Goal: Information Seeking & Learning: Find specific page/section

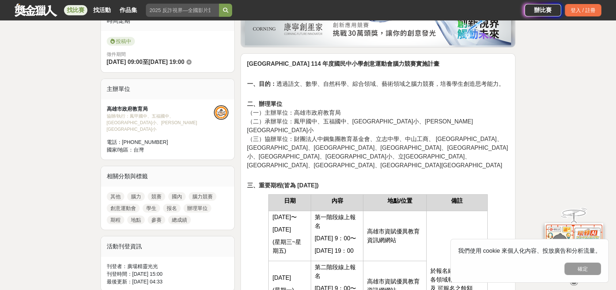
scroll to position [219, 0]
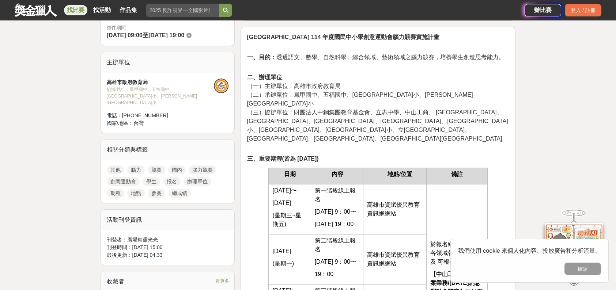
click at [158, 166] on link "競賽" at bounding box center [157, 170] width 18 height 9
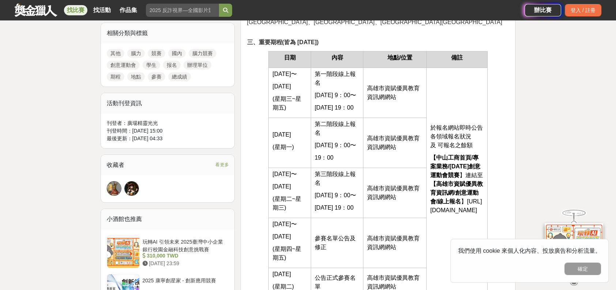
scroll to position [365, 0]
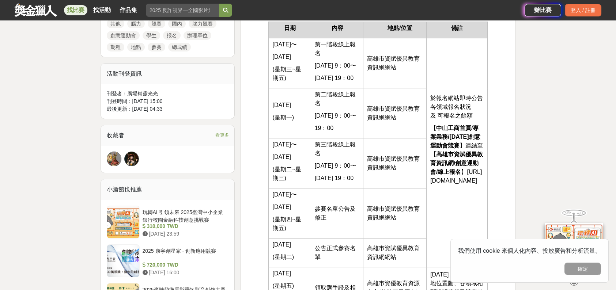
click at [468, 142] on span "】連結至 【高雄市資賦優異教育資訊網/創意運動會/線上報名 】[URL][DOMAIN_NAME]" at bounding box center [456, 162] width 53 height 41
click at [460, 136] on strong "[DATE]創意運動會競賽" at bounding box center [455, 141] width 50 height 15
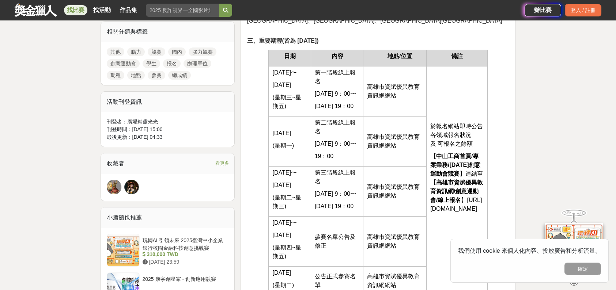
scroll to position [292, 0]
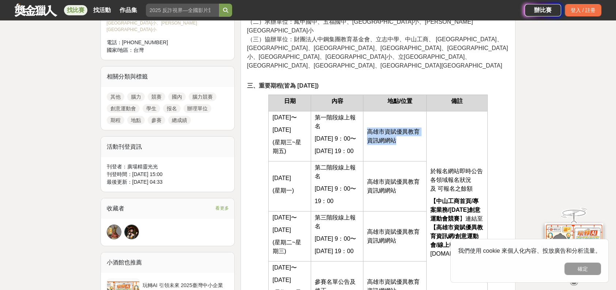
drag, startPoint x: 368, startPoint y: 122, endPoint x: 398, endPoint y: 130, distance: 30.8
click at [398, 130] on td "高雄市資賦優異教育資訊網網站" at bounding box center [394, 136] width 63 height 50
copy span "高雄市資賦優異教育資訊網網站"
